Goal: Find specific page/section: Find specific page/section

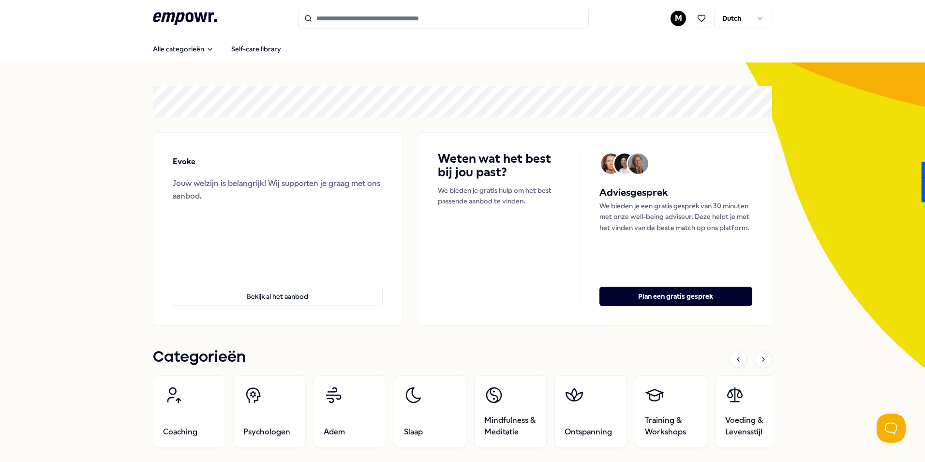
click at [747, 11] on html ".empowr-logo_svg__cls-1{fill:#03032f} M Dutch Alle categorieën Self-care librar…" at bounding box center [462, 231] width 925 height 462
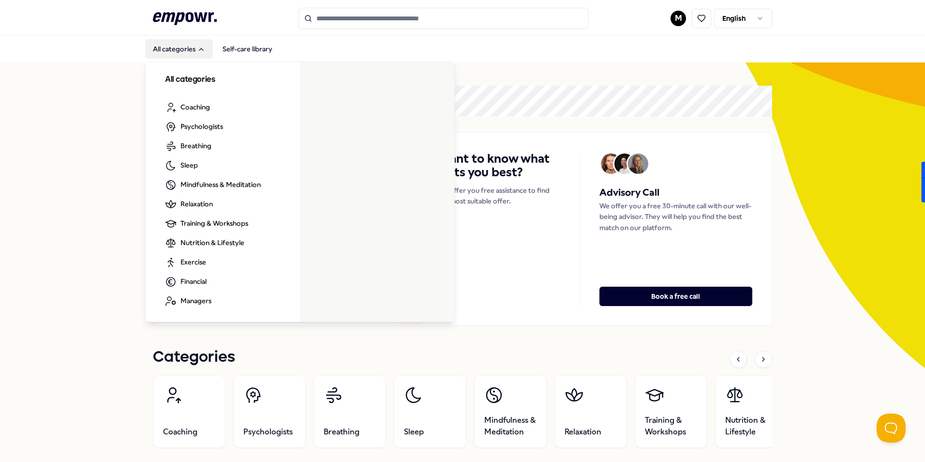
click at [188, 44] on button "All categories" at bounding box center [179, 48] width 68 height 19
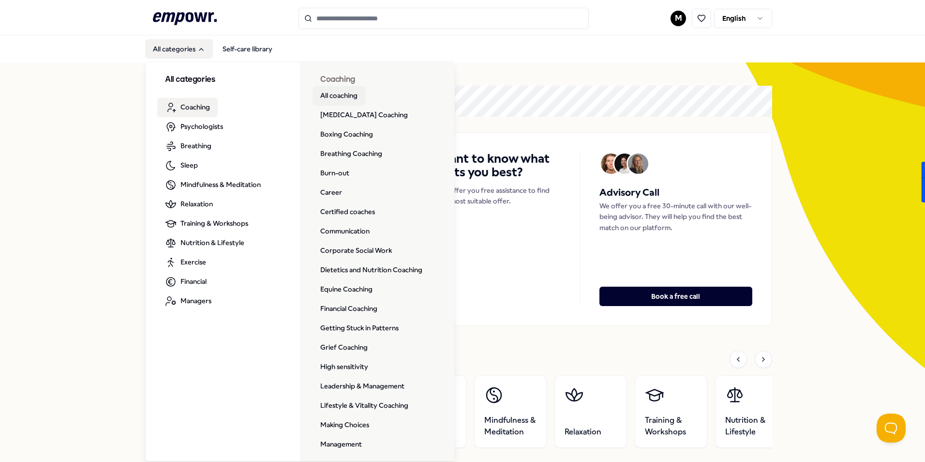
click at [325, 98] on link "All coaching" at bounding box center [339, 95] width 53 height 19
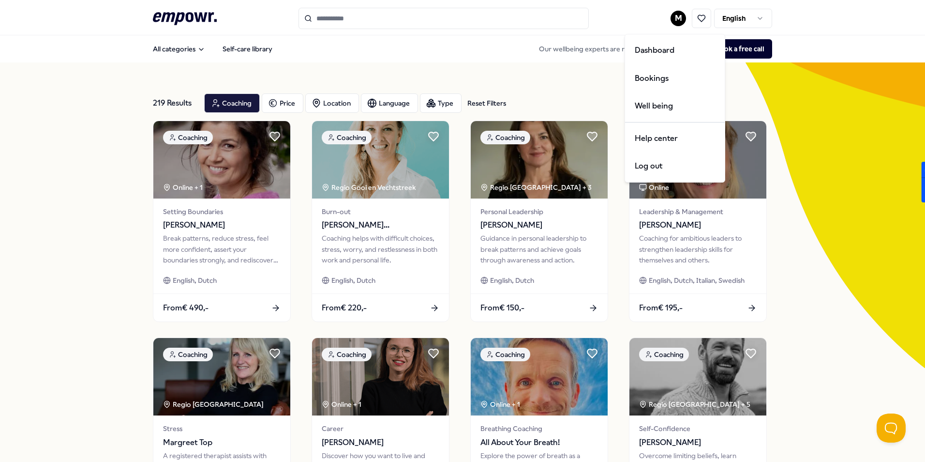
click at [678, 18] on html ".empowr-logo_svg__cls-1{fill:#03032f} M English All categories Self-care librar…" at bounding box center [462, 231] width 925 height 462
click at [535, 64] on html ".empowr-logo_svg__cls-1{fill:#03032f} M English All categories Self-care librar…" at bounding box center [462, 231] width 925 height 462
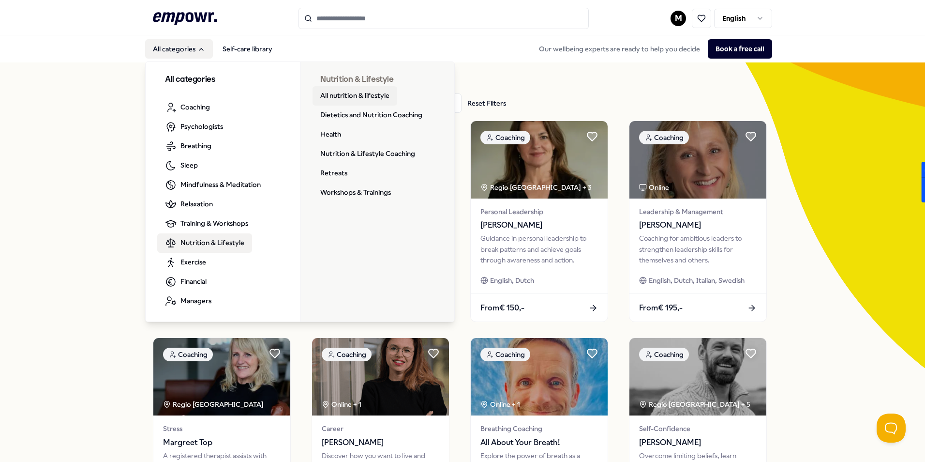
click at [364, 91] on link "All nutrition & lifestyle" at bounding box center [355, 95] width 85 height 19
